Goal: Information Seeking & Learning: Find specific fact

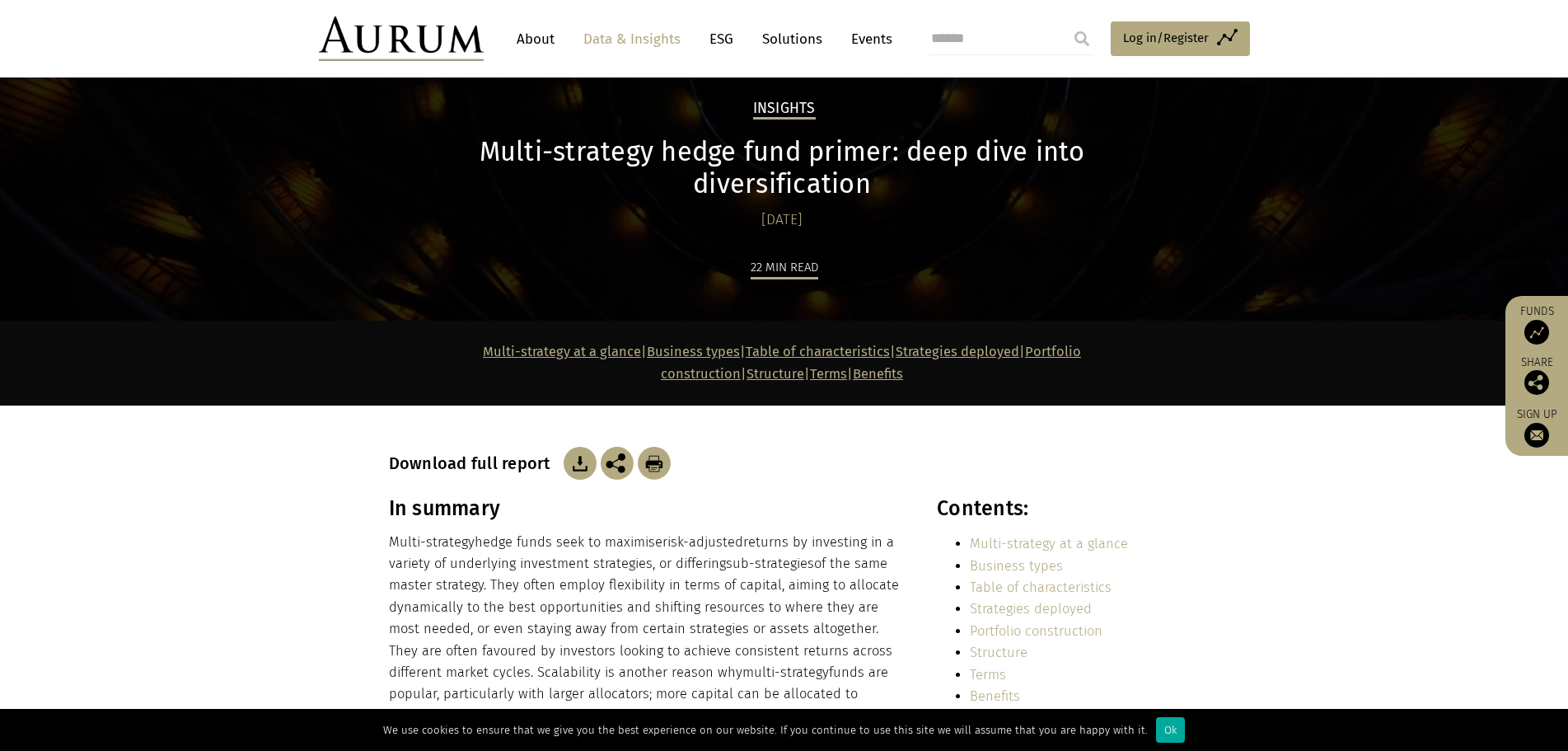
scroll to position [82, 0]
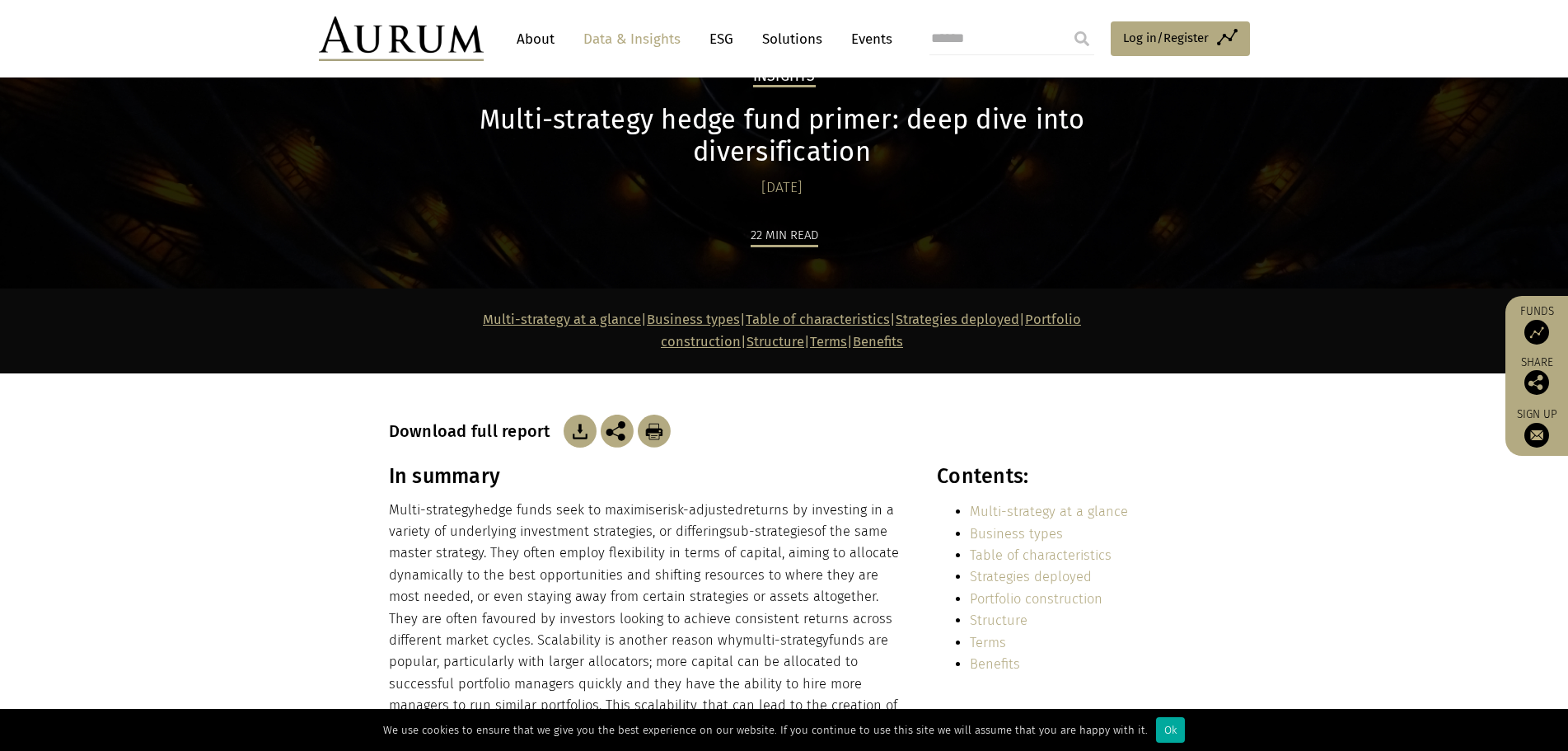
click at [1004, 504] on link "Multi-strategy at a glance" at bounding box center [1048, 512] width 158 height 16
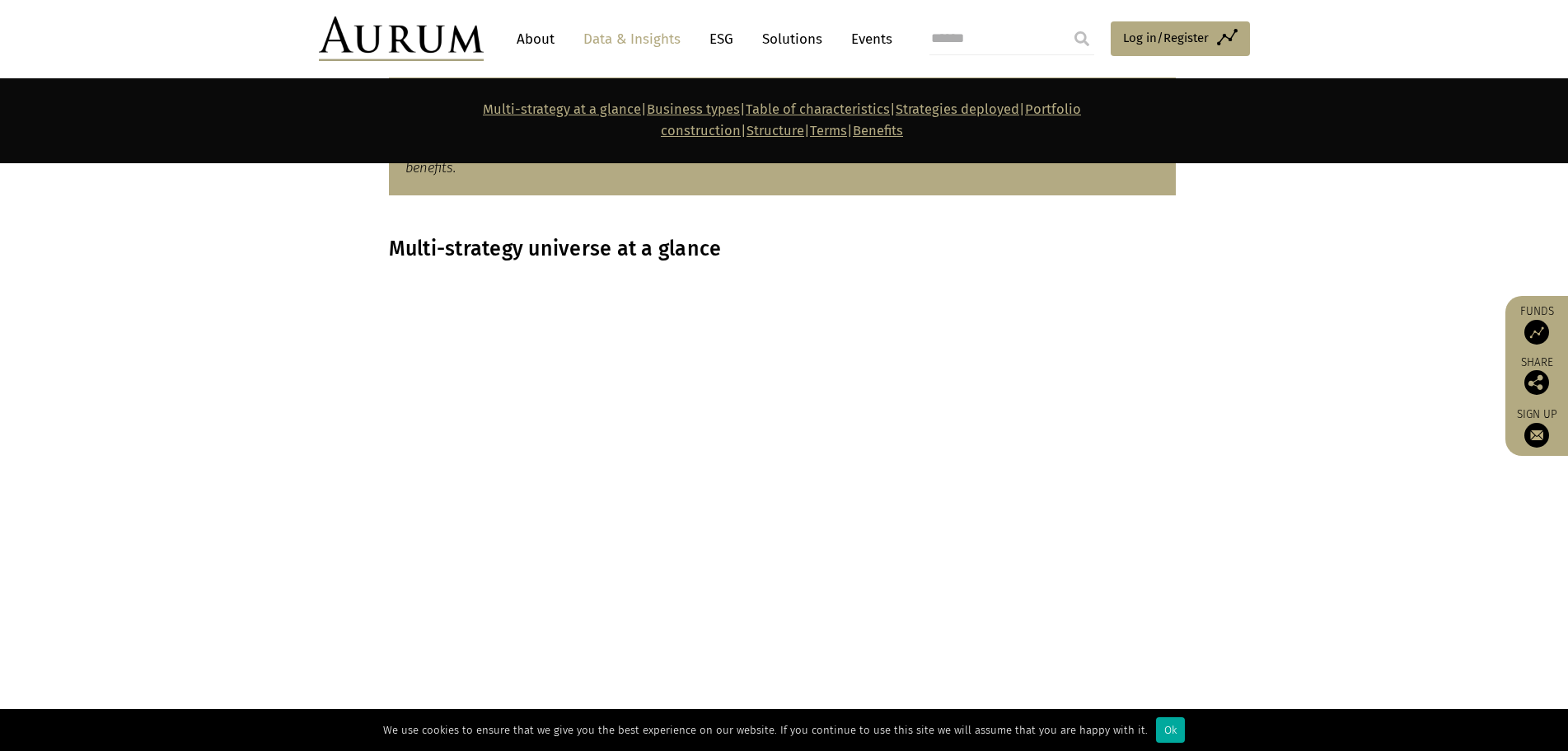
scroll to position [1273, 0]
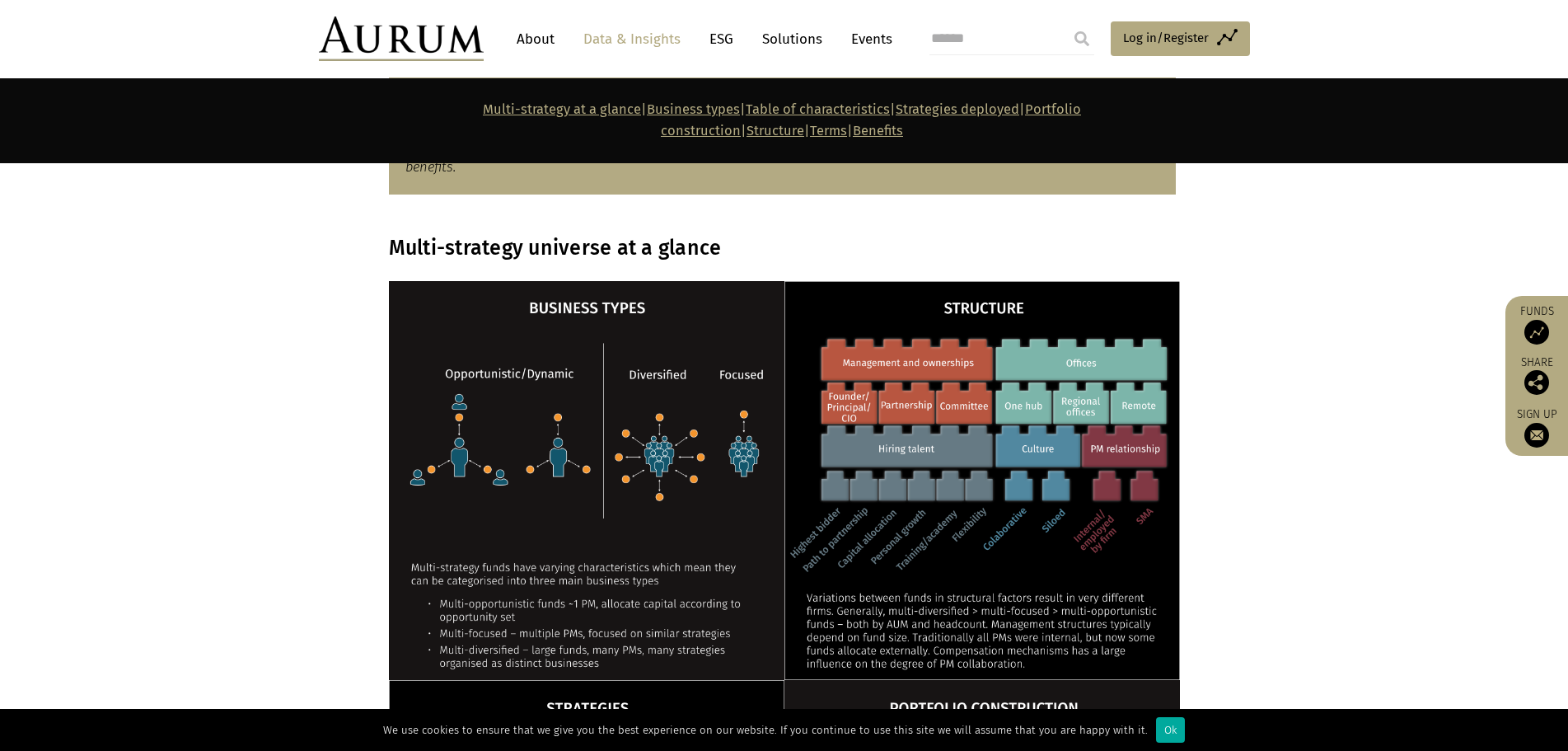
click at [181, 281] on section at bounding box center [784, 480] width 1568 height 399
click at [266, 281] on section at bounding box center [784, 480] width 1568 height 399
click at [1414, 215] on section "Multi-strategy universe at a glance" at bounding box center [784, 248] width 1568 height 66
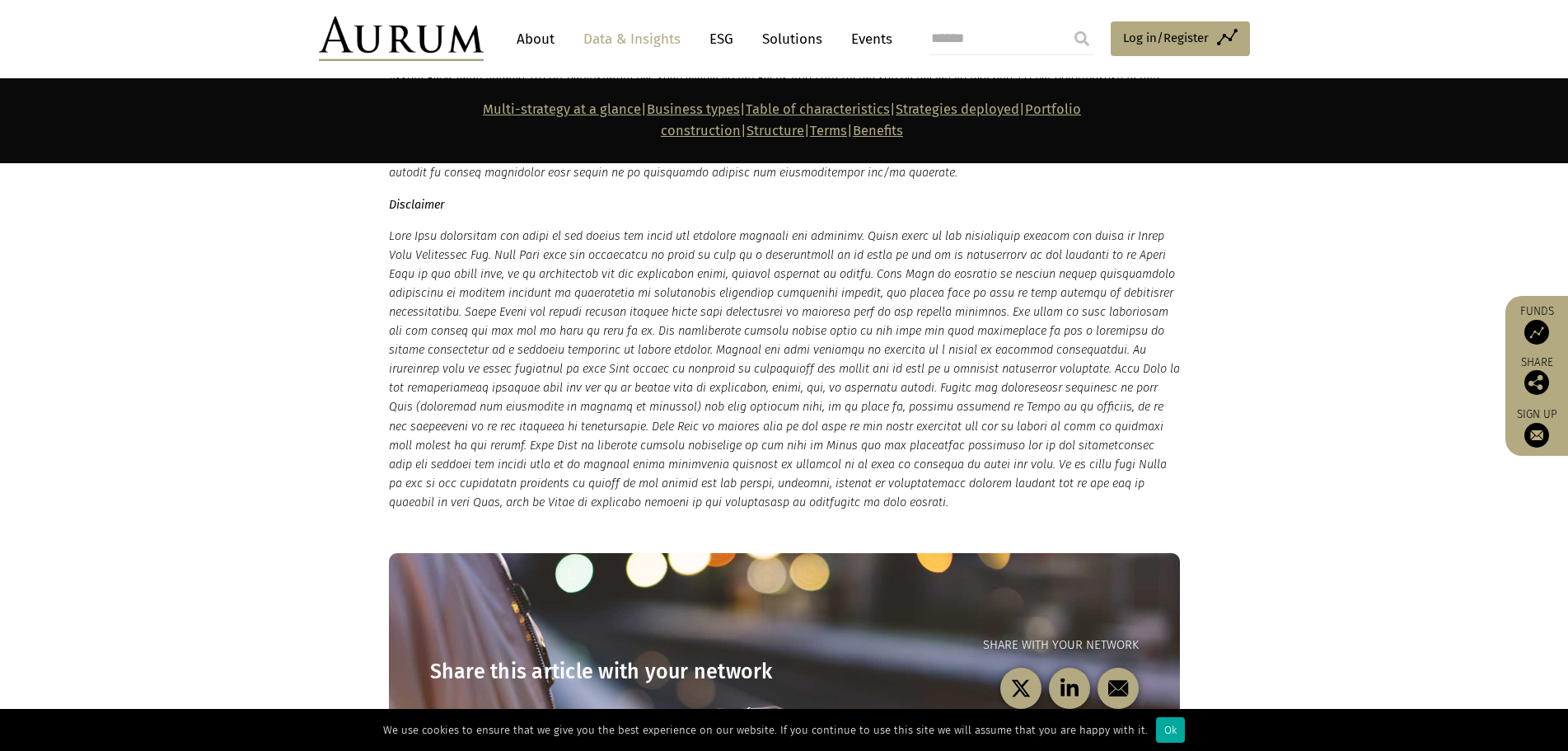
scroll to position [12170, 0]
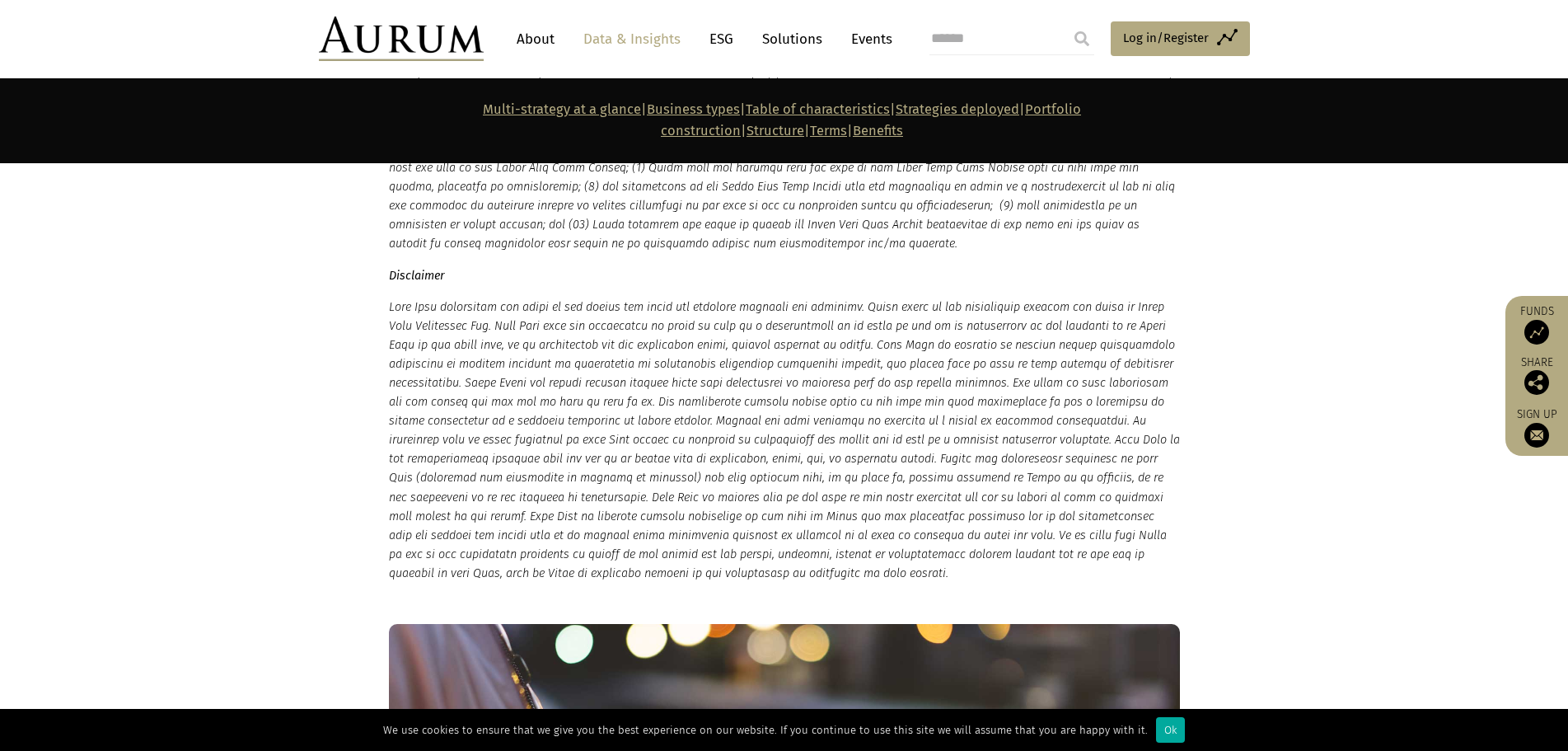
click at [643, 39] on link "Data & Insights" at bounding box center [631, 39] width 114 height 30
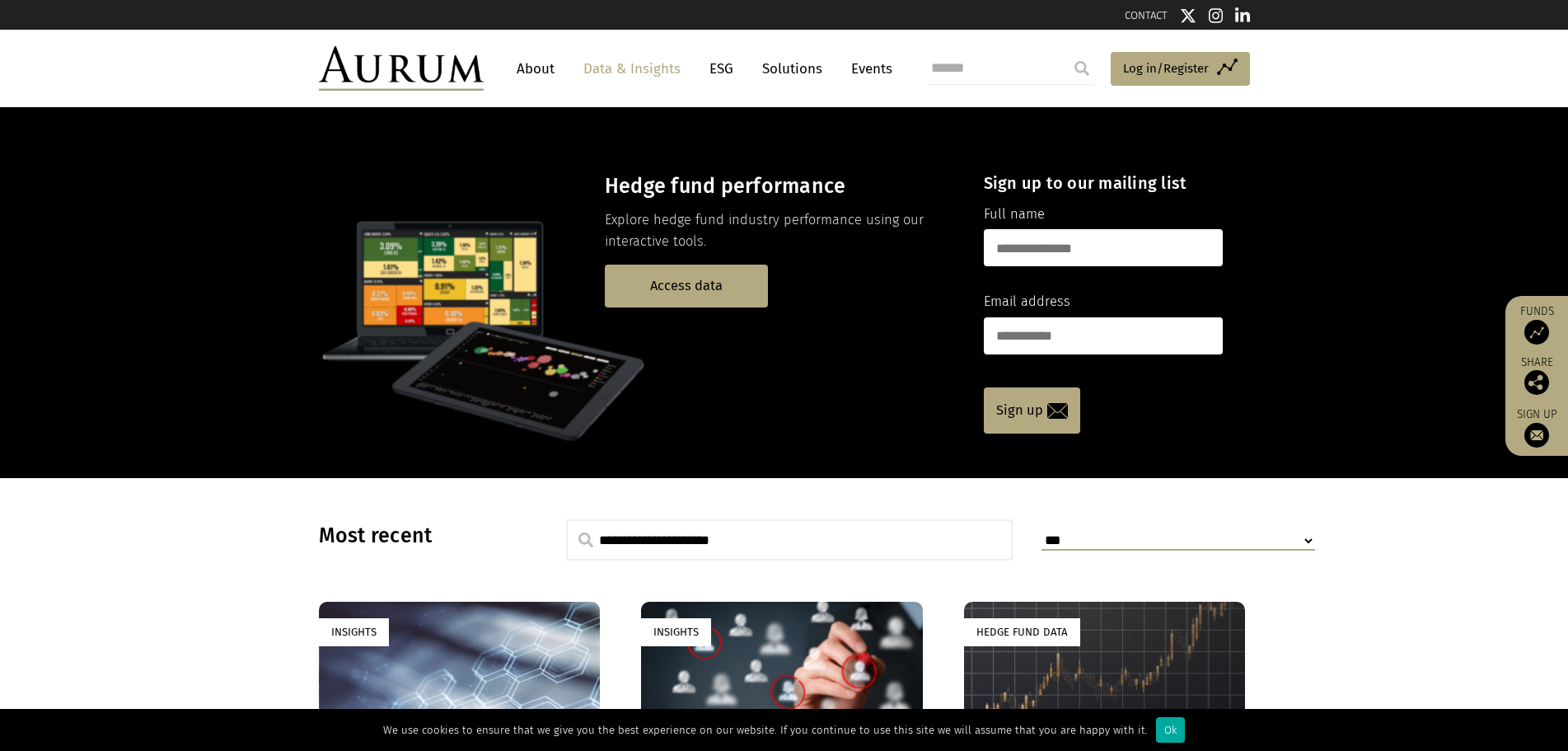
click at [999, 70] on input "search" at bounding box center [1012, 68] width 165 height 33
type input "*****"
click at [1066, 52] on input "submit" at bounding box center [1082, 68] width 33 height 33
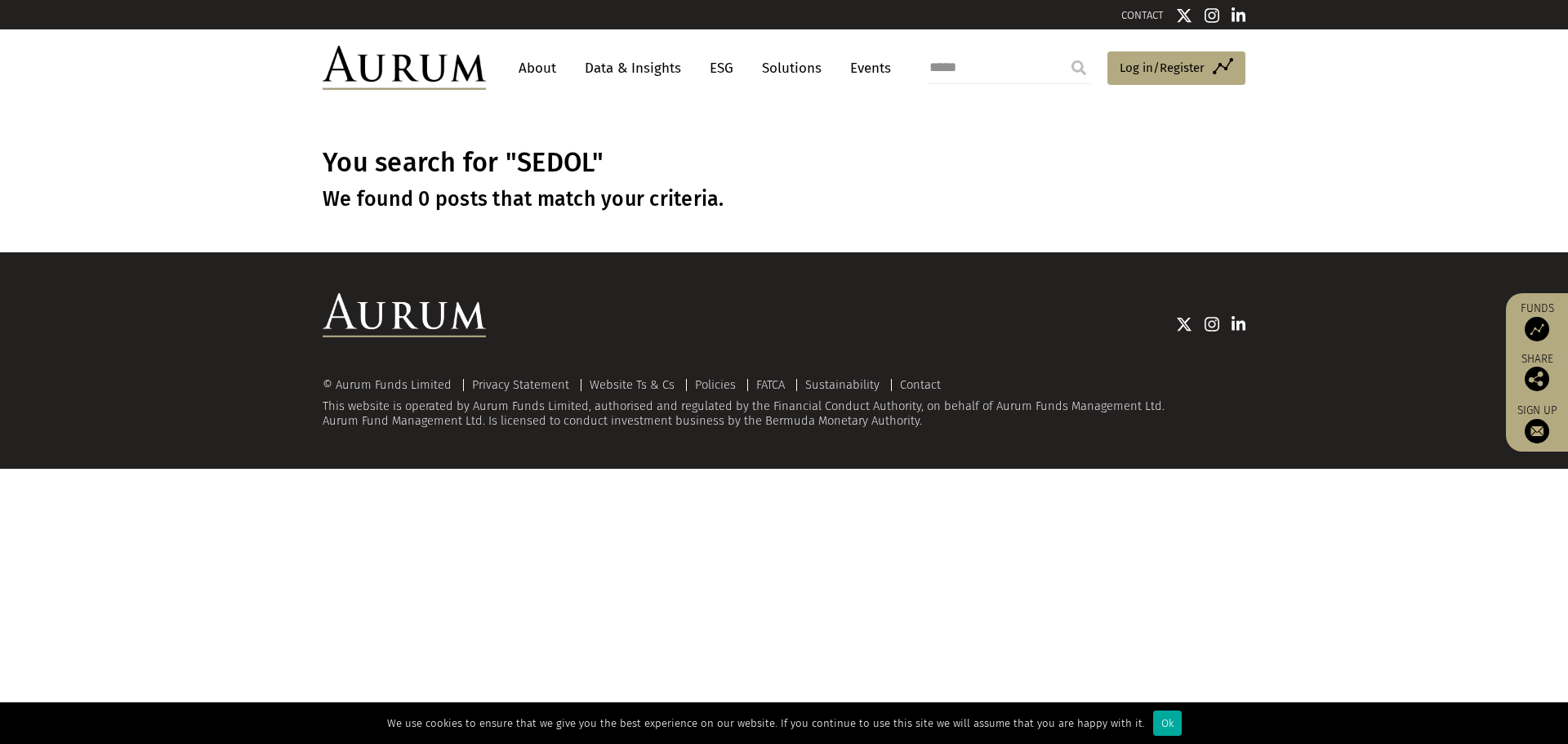
click at [632, 68] on link "Data & Insights" at bounding box center [632, 68] width 113 height 30
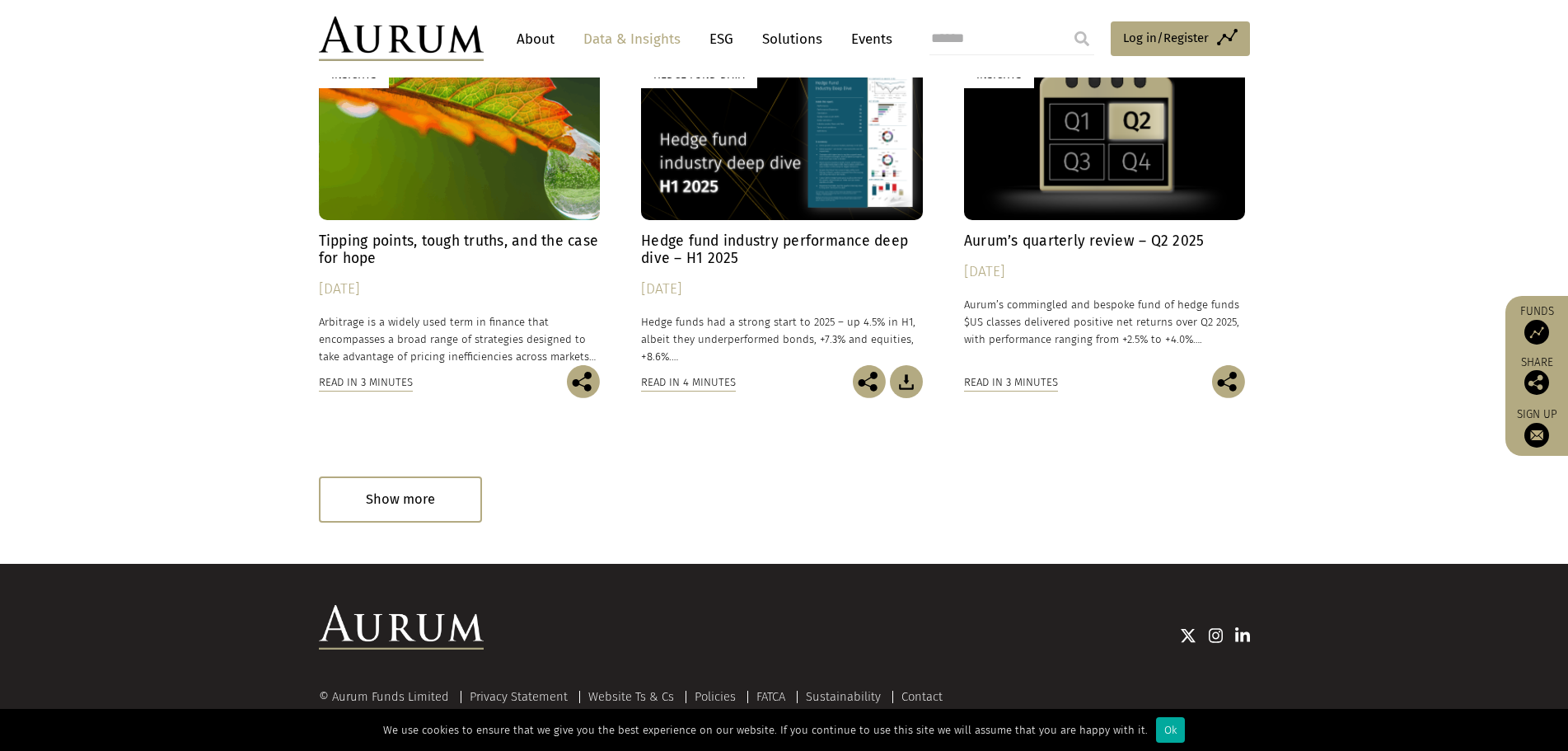
scroll to position [980, 0]
